Goal: Task Accomplishment & Management: Manage account settings

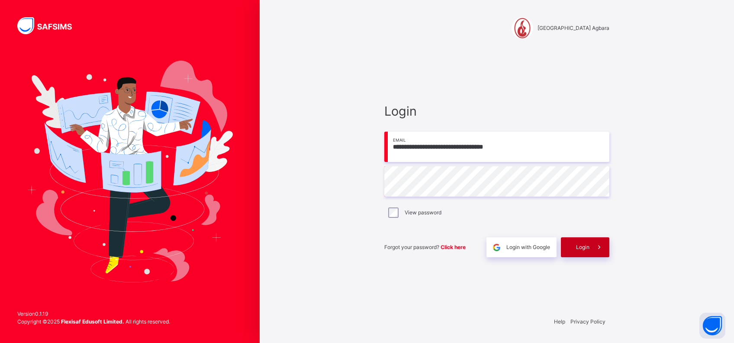
click at [579, 247] on span "Login" at bounding box center [582, 247] width 13 height 8
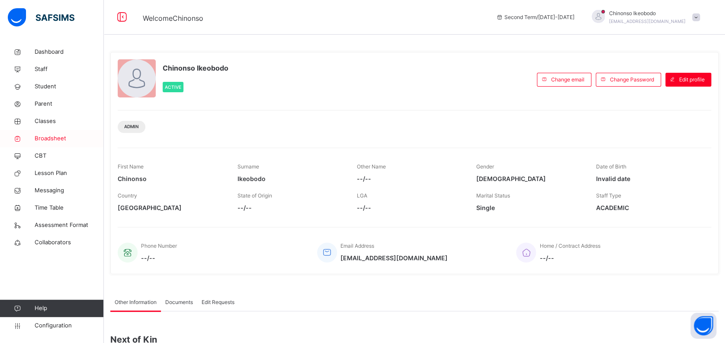
click at [48, 140] on span "Broadsheet" at bounding box center [69, 138] width 69 height 9
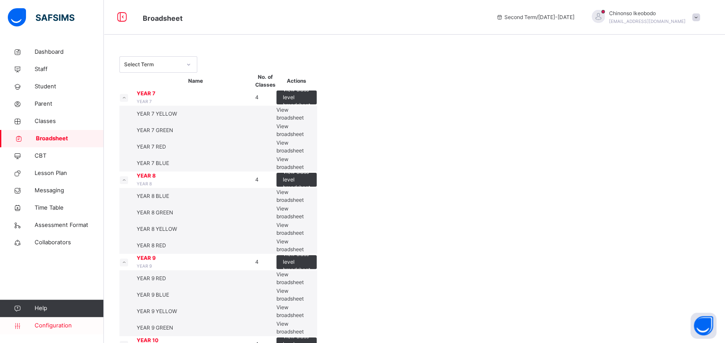
click at [55, 317] on link "Configuration" at bounding box center [51, 325] width 103 height 17
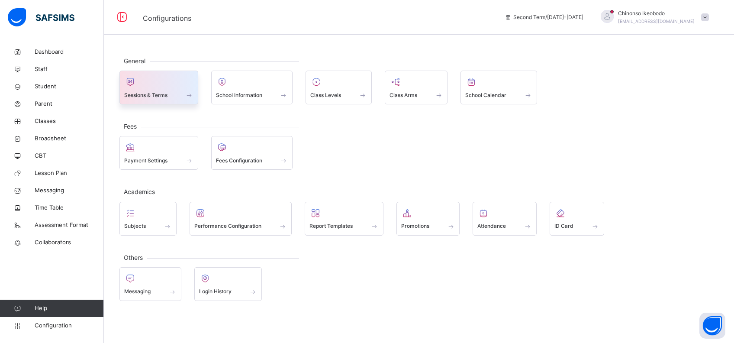
click at [168, 89] on span at bounding box center [158, 89] width 69 height 2
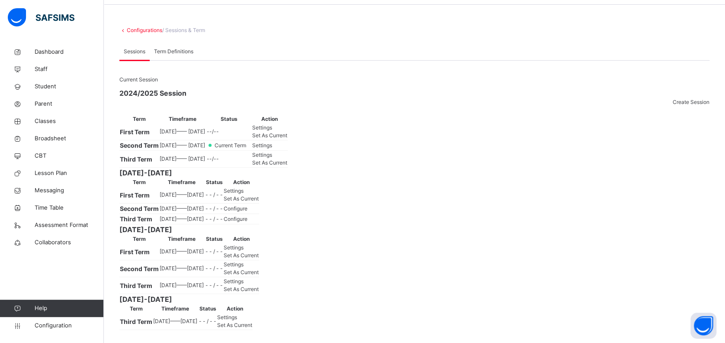
scroll to position [173, 0]
click at [259, 195] on span "Set As Current" at bounding box center [241, 198] width 35 height 6
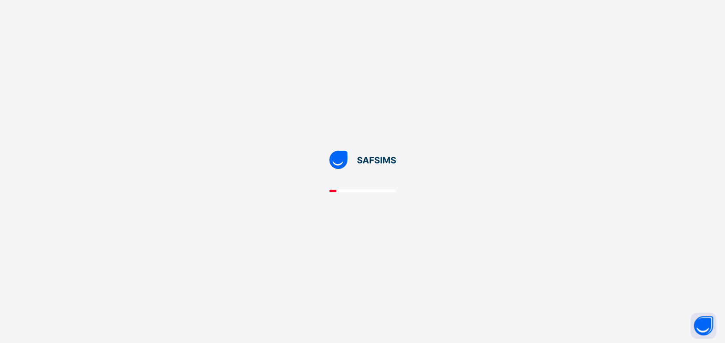
scroll to position [0, 0]
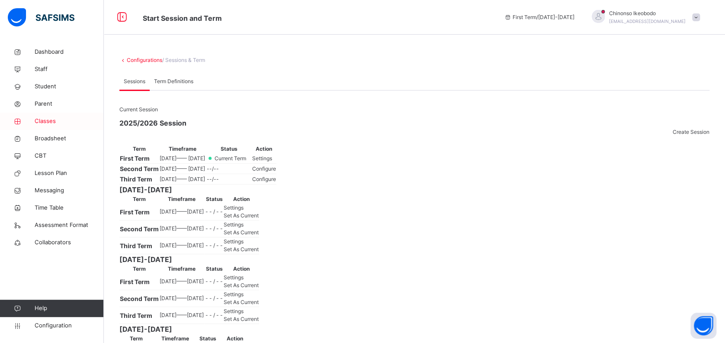
click at [54, 117] on span "Classes" at bounding box center [69, 121] width 69 height 9
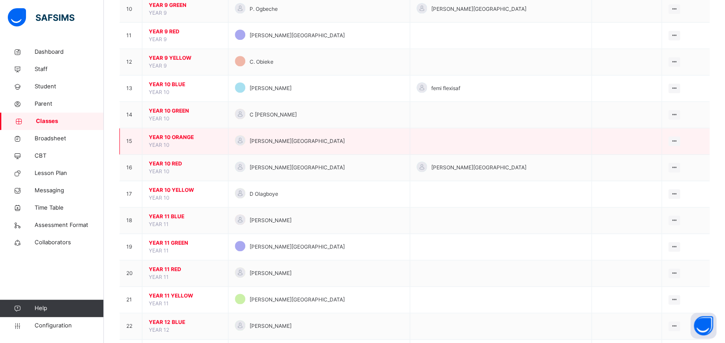
scroll to position [342, 0]
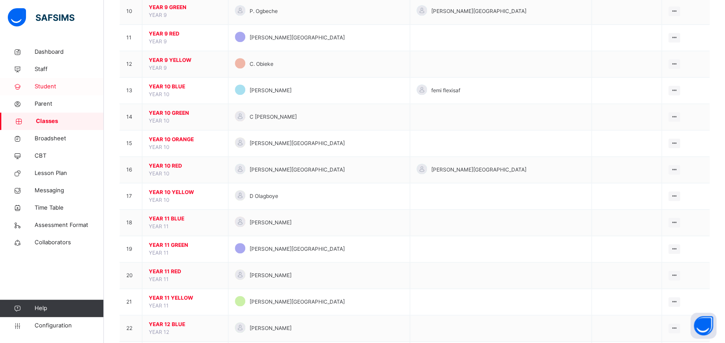
drag, startPoint x: 484, startPoint y: 253, endPoint x: 53, endPoint y: 82, distance: 463.7
click at [53, 82] on span "Student" at bounding box center [69, 86] width 69 height 9
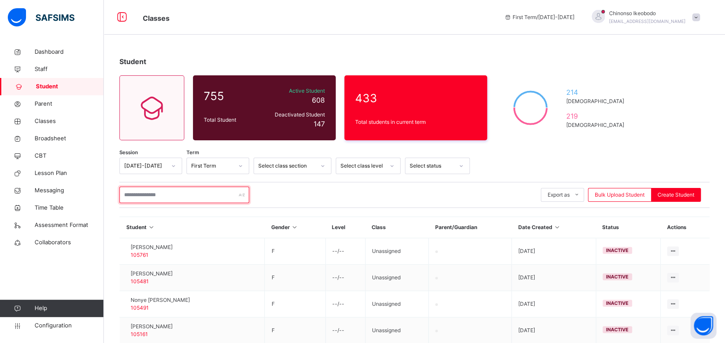
click at [167, 199] on input "text" at bounding box center [184, 195] width 130 height 16
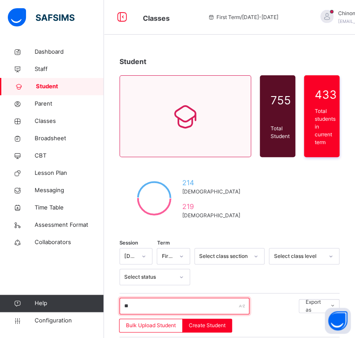
type input "*"
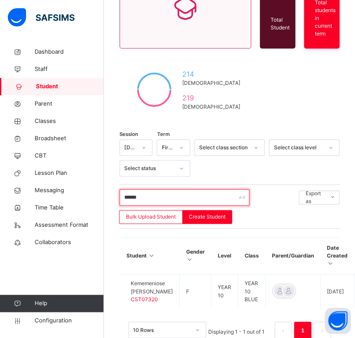
scroll to position [135, 0]
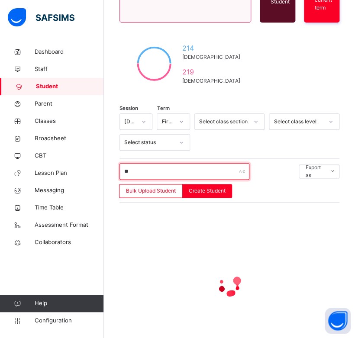
type input "*"
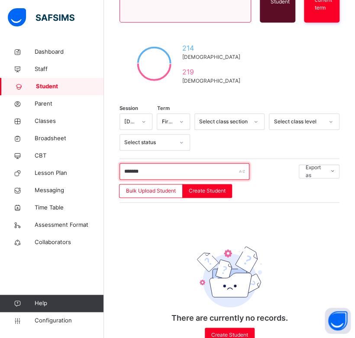
scroll to position [156, 0]
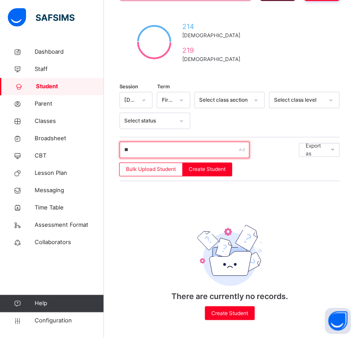
type input "*"
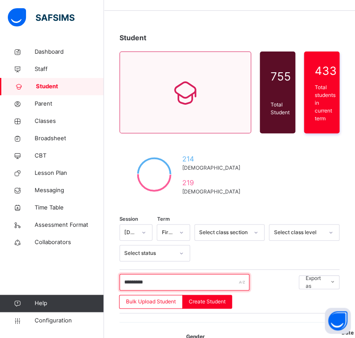
scroll to position [10, 0]
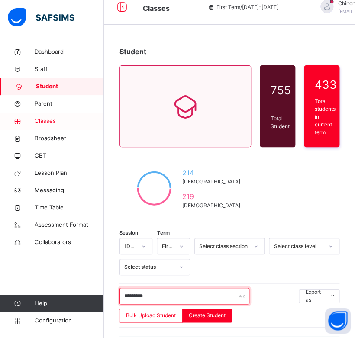
type input "*********"
click at [55, 119] on span "Classes" at bounding box center [69, 121] width 69 height 9
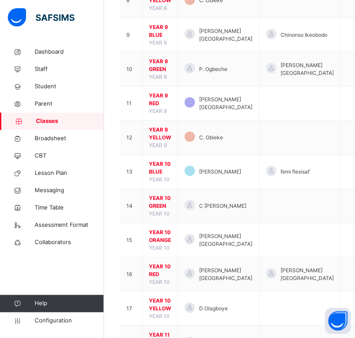
scroll to position [401, 0]
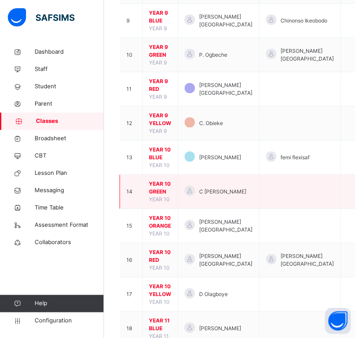
click at [156, 185] on span "YEAR 10 GREEN" at bounding box center [160, 188] width 22 height 16
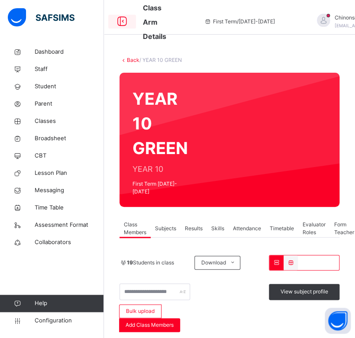
click at [122, 21] on icon at bounding box center [122, 22] width 15 height 16
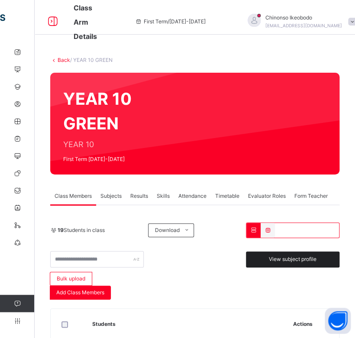
click at [291, 260] on span "View subject profile" at bounding box center [293, 259] width 48 height 8
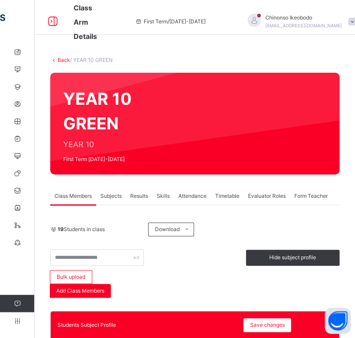
click at [65, 61] on link "Back" at bounding box center [64, 60] width 13 height 6
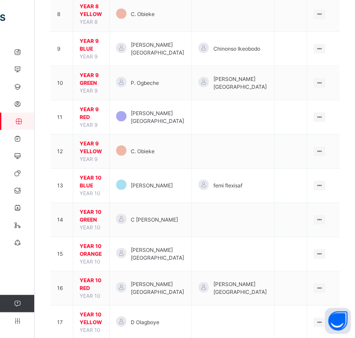
scroll to position [374, 0]
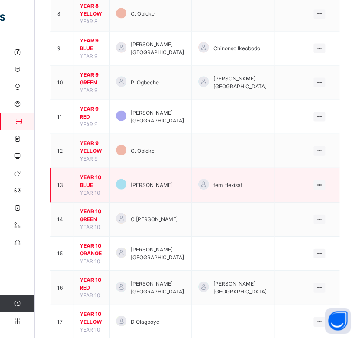
click at [101, 173] on span "YEAR 10 BLUE" at bounding box center [91, 181] width 23 height 16
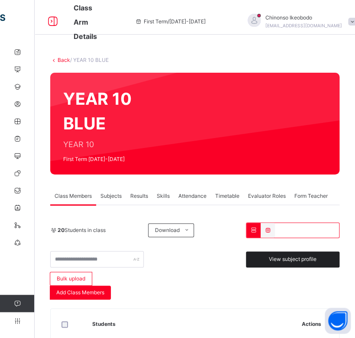
click at [309, 259] on span "View subject profile" at bounding box center [293, 259] width 48 height 8
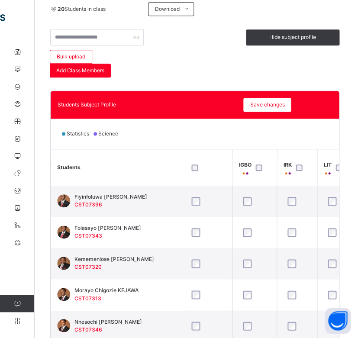
scroll to position [253, 1049]
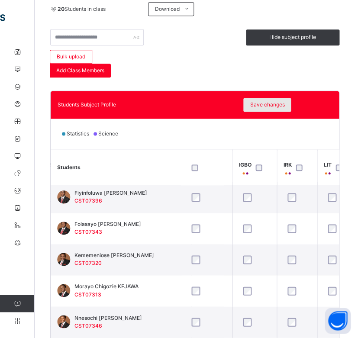
click at [266, 103] on span "Save changes" at bounding box center [267, 105] width 35 height 8
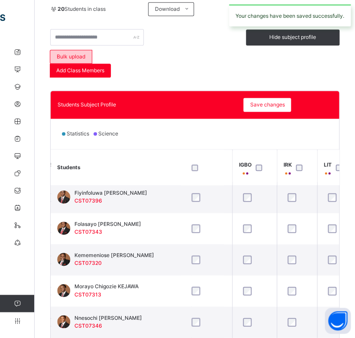
scroll to position [0, 0]
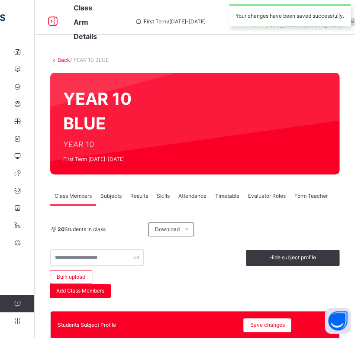
click at [64, 60] on link "Back" at bounding box center [64, 60] width 13 height 6
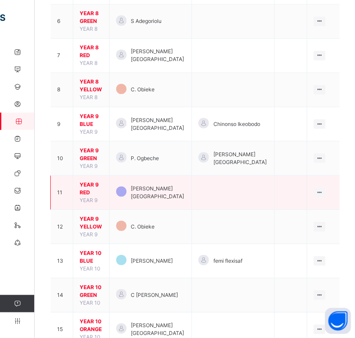
scroll to position [305, 0]
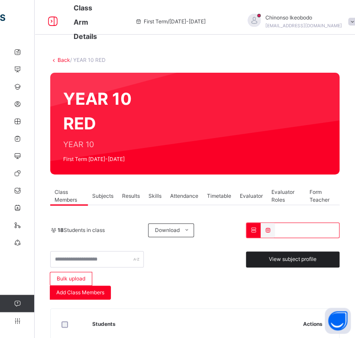
scroll to position [45, 0]
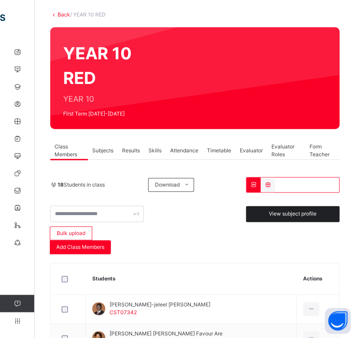
click at [298, 207] on div "View subject profile" at bounding box center [292, 214] width 93 height 16
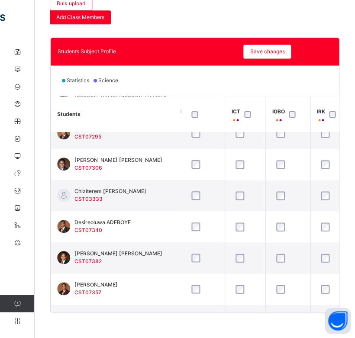
scroll to position [75, 1016]
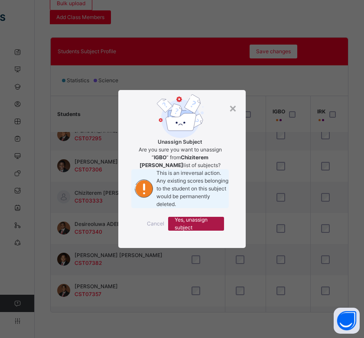
click at [213, 232] on span "Yes, unassign subject" at bounding box center [195, 224] width 43 height 16
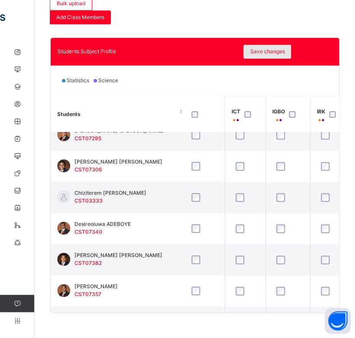
click at [274, 55] on span "Save changes" at bounding box center [267, 52] width 35 height 8
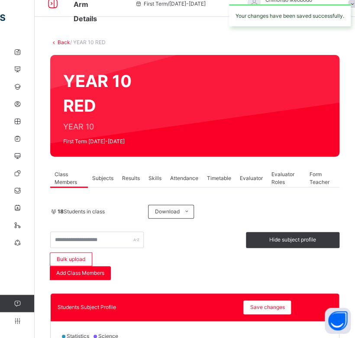
scroll to position [0, 0]
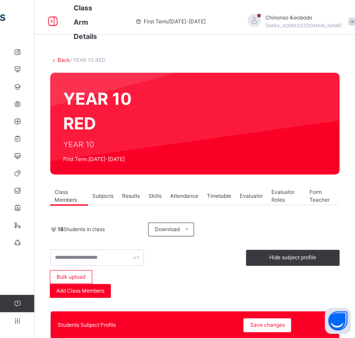
click at [66, 60] on link "Back" at bounding box center [64, 60] width 13 height 6
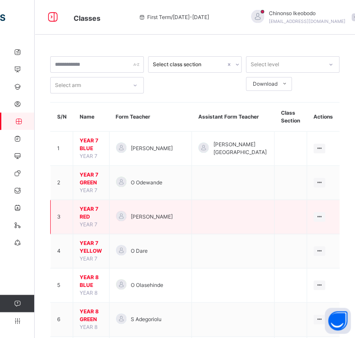
click at [94, 205] on span "YEAR 7 RED" at bounding box center [91, 213] width 23 height 16
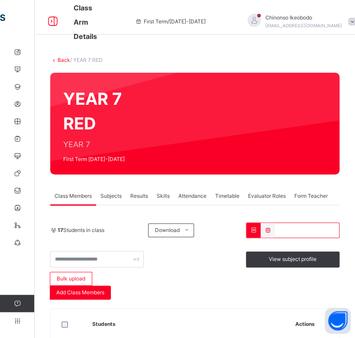
scroll to position [83, 0]
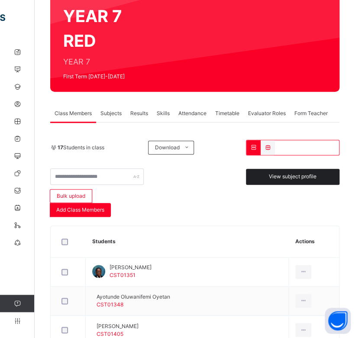
click at [286, 169] on div "View subject profile" at bounding box center [292, 177] width 93 height 16
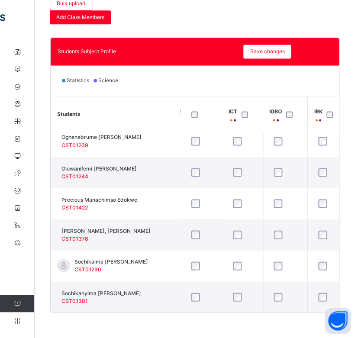
scroll to position [353, 560]
